Goal: Information Seeking & Learning: Understand process/instructions

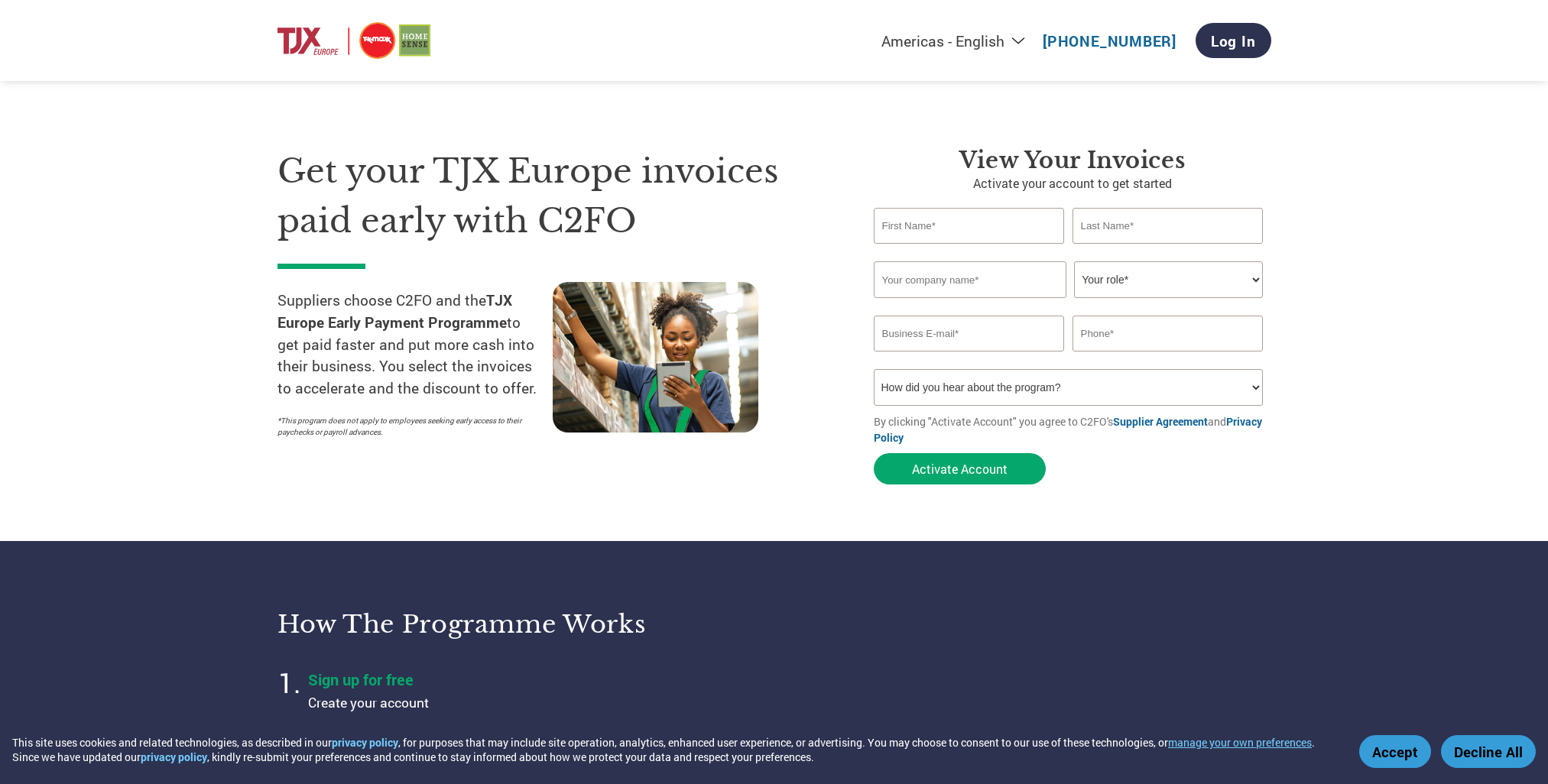
select select "en-[GEOGRAPHIC_DATA]"
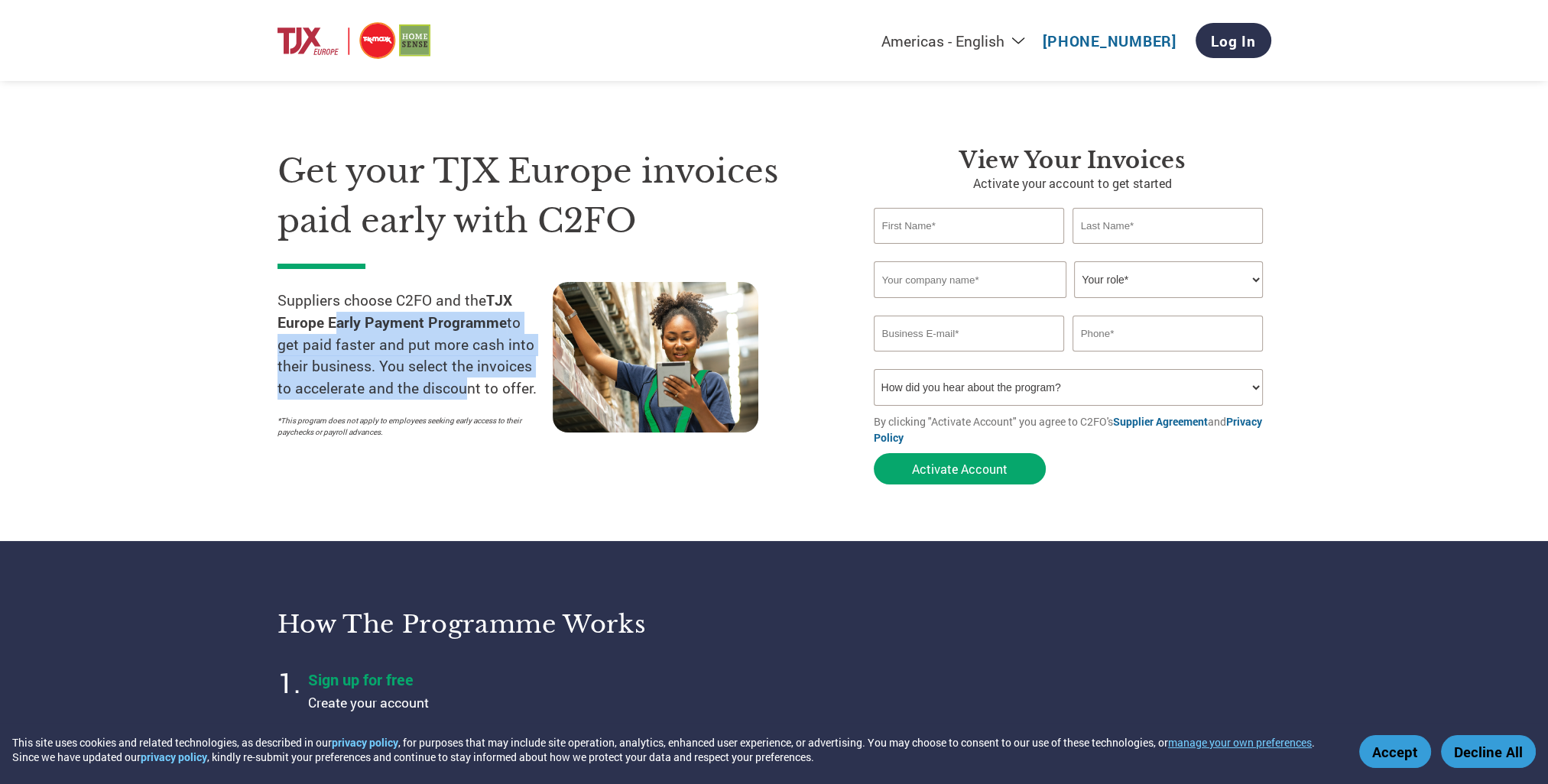
drag, startPoint x: 333, startPoint y: 323, endPoint x: 458, endPoint y: 391, distance: 142.3
click at [458, 391] on p "Suppliers choose C2FO and the TJX Europe Early Payment Programme to get paid fa…" at bounding box center [415, 344] width 275 height 110
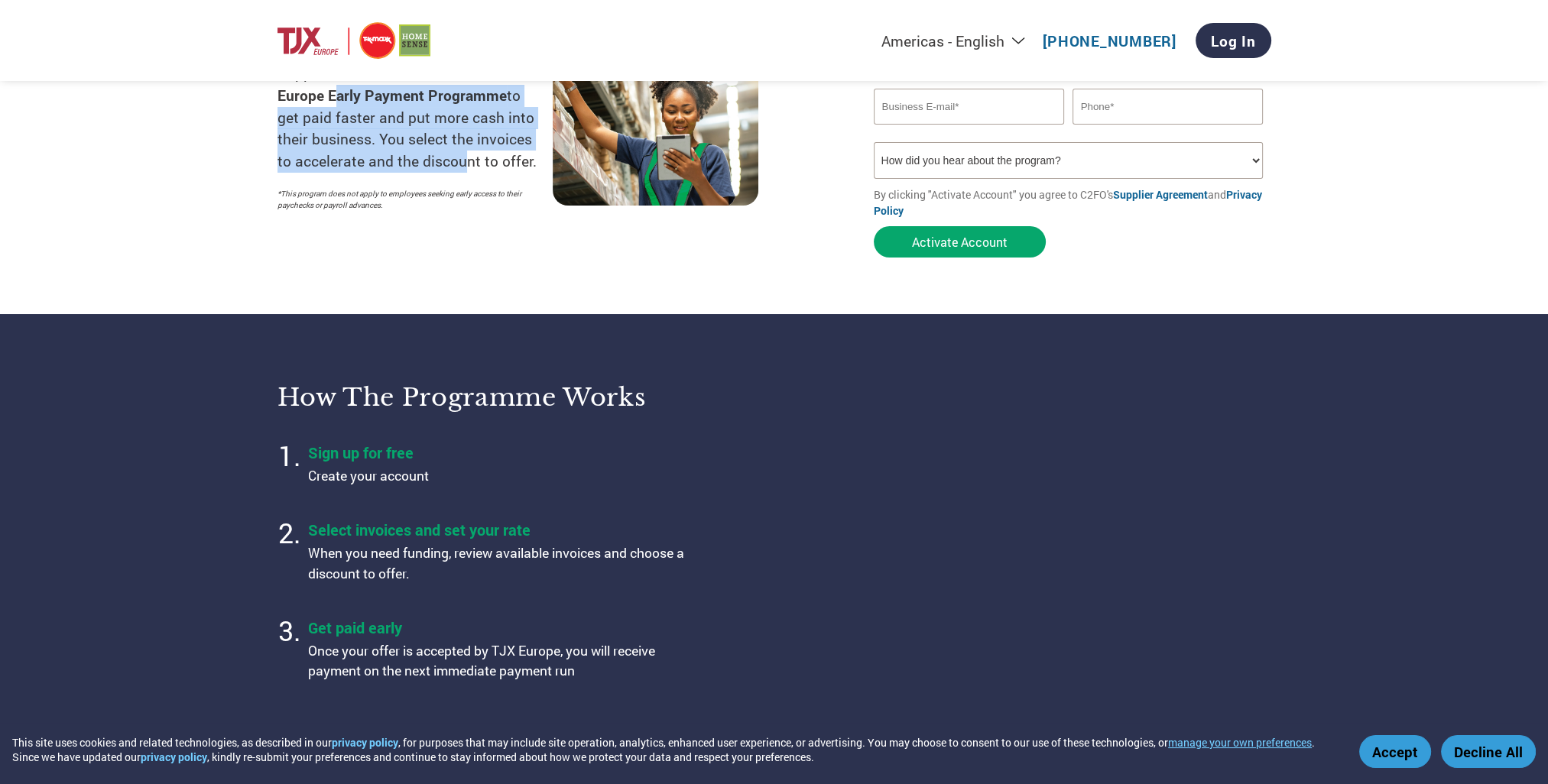
scroll to position [255, 0]
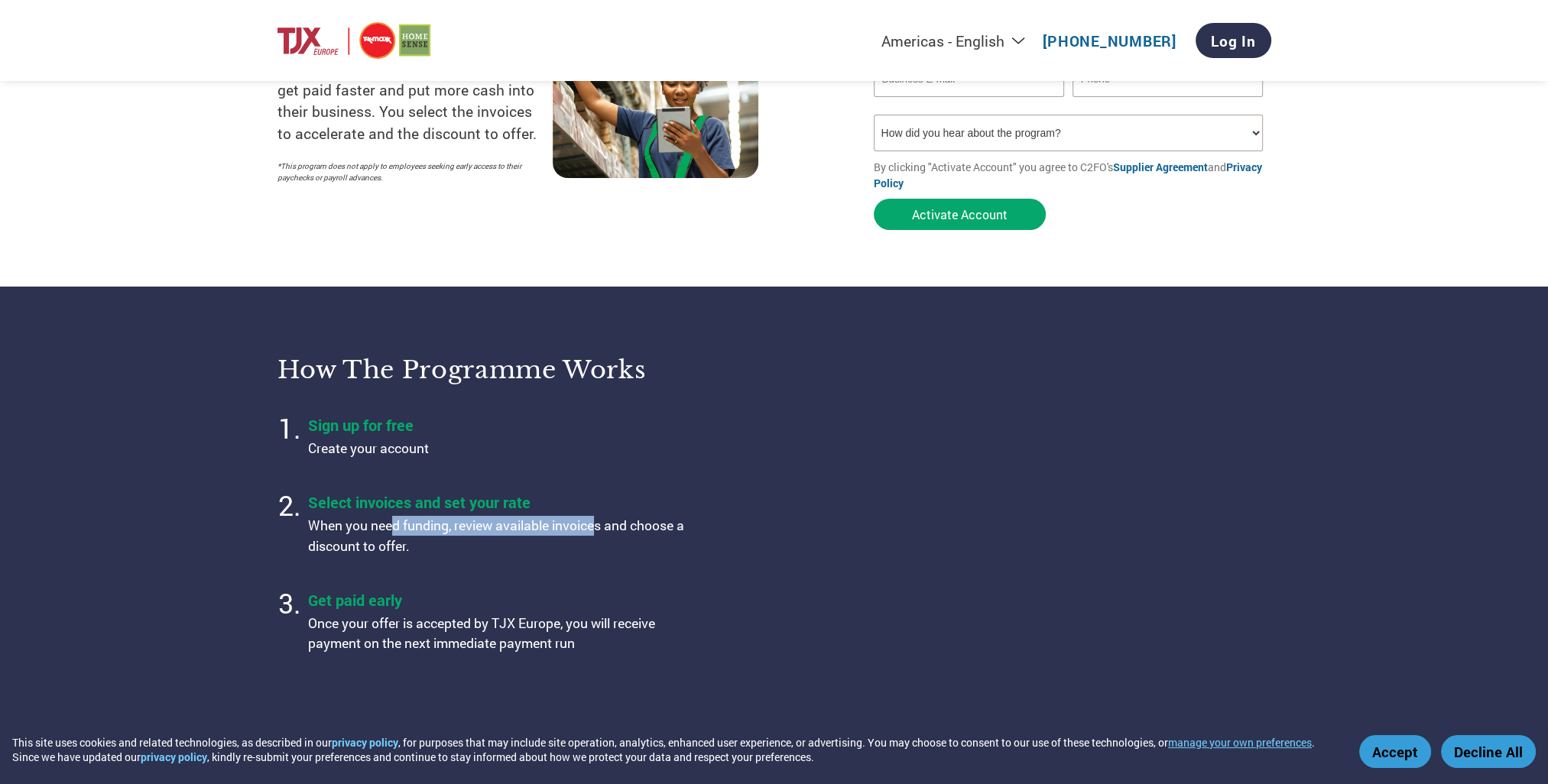
drag, startPoint x: 400, startPoint y: 535, endPoint x: 595, endPoint y: 533, distance: 195.0
click at [595, 533] on p "When you need funding, review available invoices and choose a discount to offer." at bounding box center [499, 536] width 382 height 40
drag, startPoint x: 595, startPoint y: 533, endPoint x: 584, endPoint y: 561, distance: 30.1
click at [595, 533] on p "When you need funding, review available invoices and choose a discount to offer." at bounding box center [499, 536] width 382 height 40
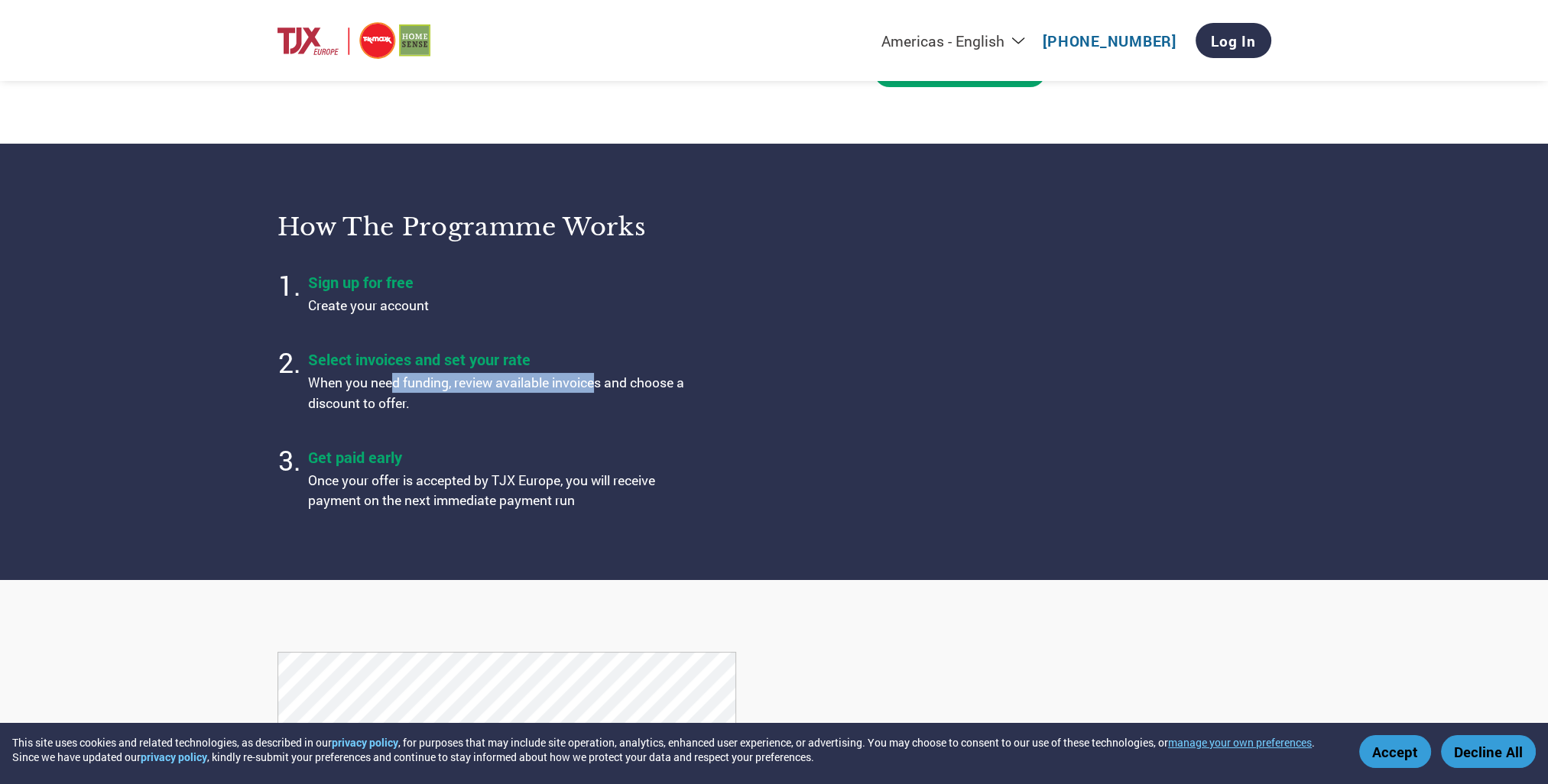
scroll to position [509, 0]
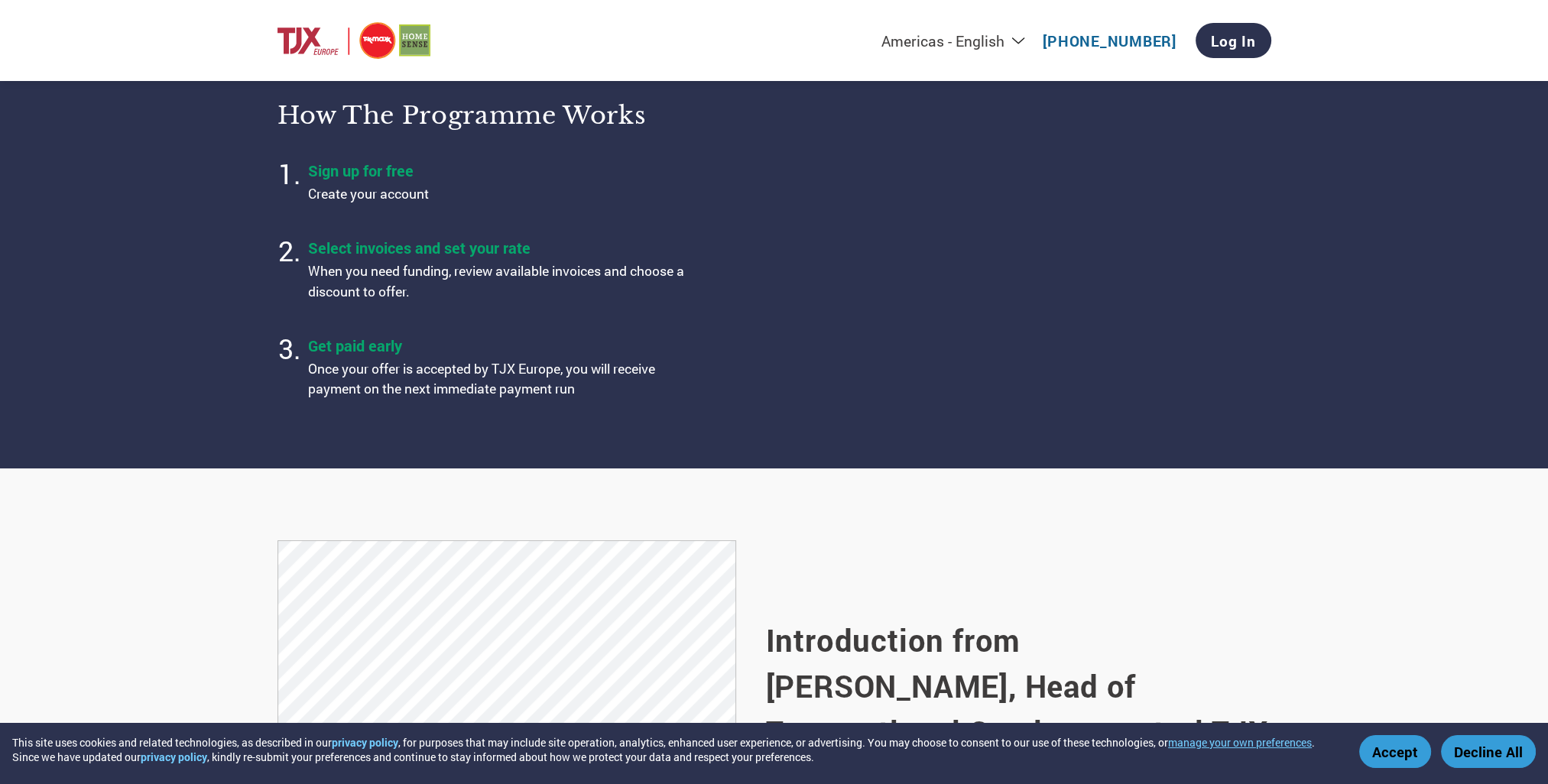
click at [530, 338] on li "Get paid early Once your offer is accepted by TJX Europe, you will receive paym…" at bounding box center [499, 368] width 382 height 77
drag, startPoint x: 342, startPoint y: 377, endPoint x: 607, endPoint y: 376, distance: 265.0
click at [607, 376] on p "Once your offer is accepted by TJX Europe, you will receive payment on the next…" at bounding box center [499, 378] width 382 height 40
drag, startPoint x: 607, startPoint y: 376, endPoint x: 525, endPoint y: 400, distance: 85.4
click at [607, 376] on p "Once your offer is accepted by TJX Europe, you will receive payment on the next…" at bounding box center [499, 378] width 382 height 40
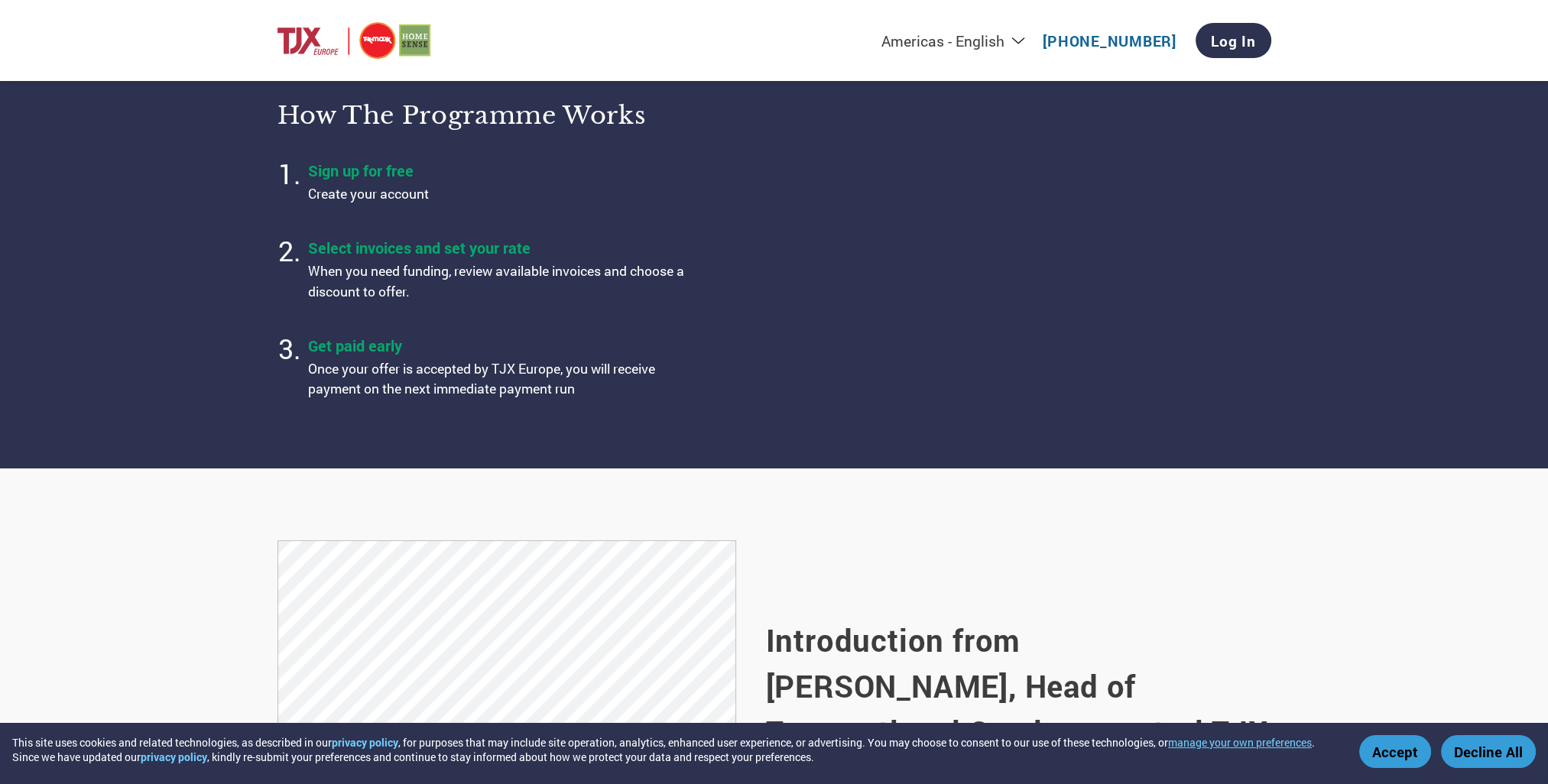
click at [409, 396] on p "Once your offer is accepted by TJX Europe, you will receive payment on the next…" at bounding box center [499, 378] width 382 height 40
drag, startPoint x: 375, startPoint y: 400, endPoint x: 508, endPoint y: 396, distance: 133.1
click at [508, 396] on p "Once your offer is accepted by TJX Europe, you will receive payment on the next…" at bounding box center [499, 378] width 382 height 40
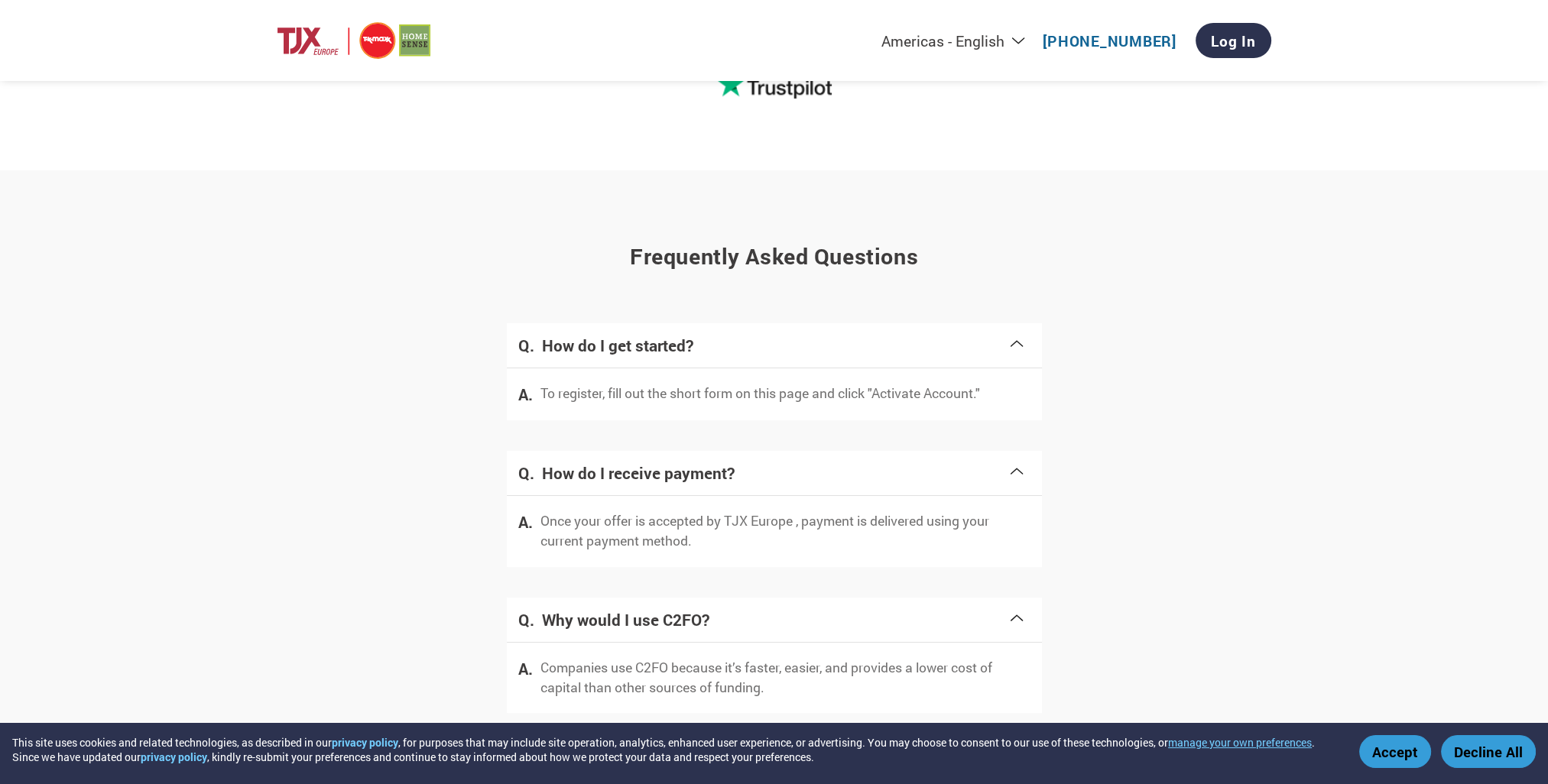
scroll to position [2871, 0]
